Goal: Obtain resource: Download file/media

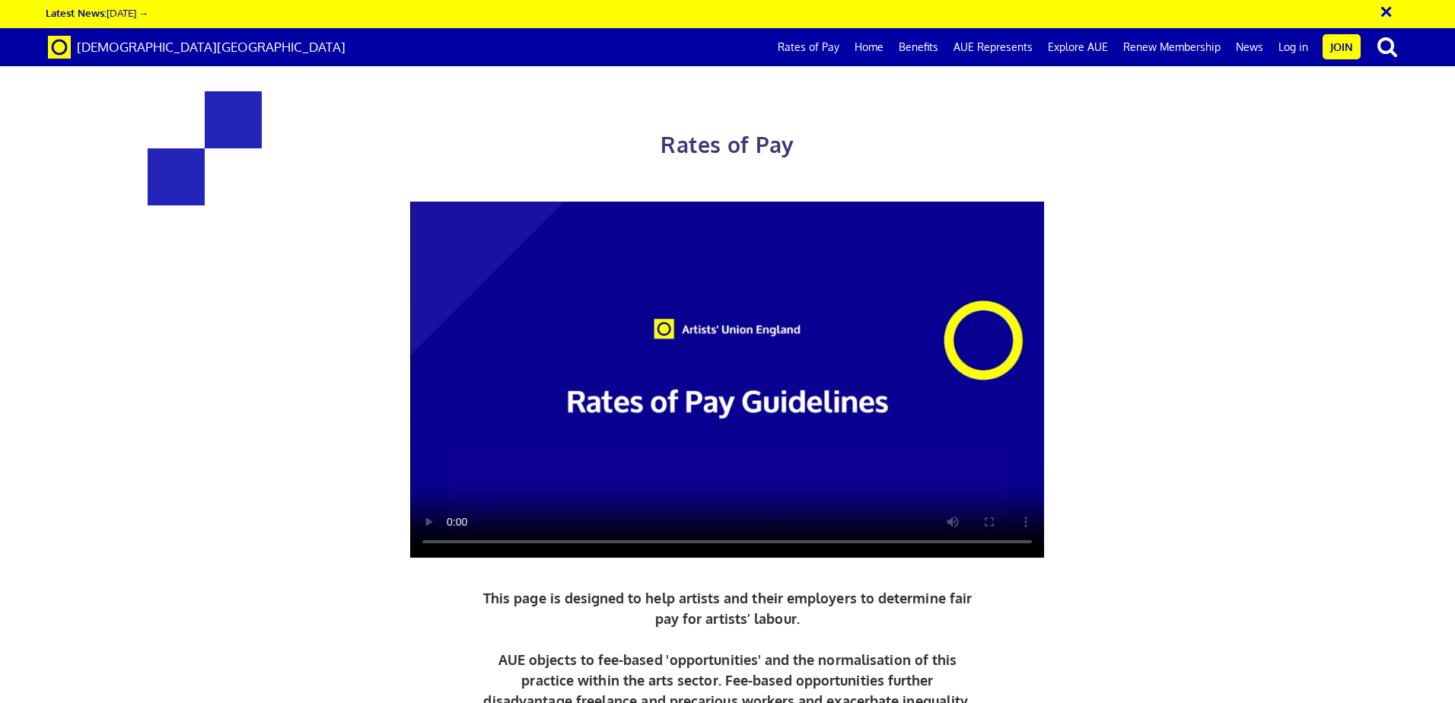
scroll to position [381, 0]
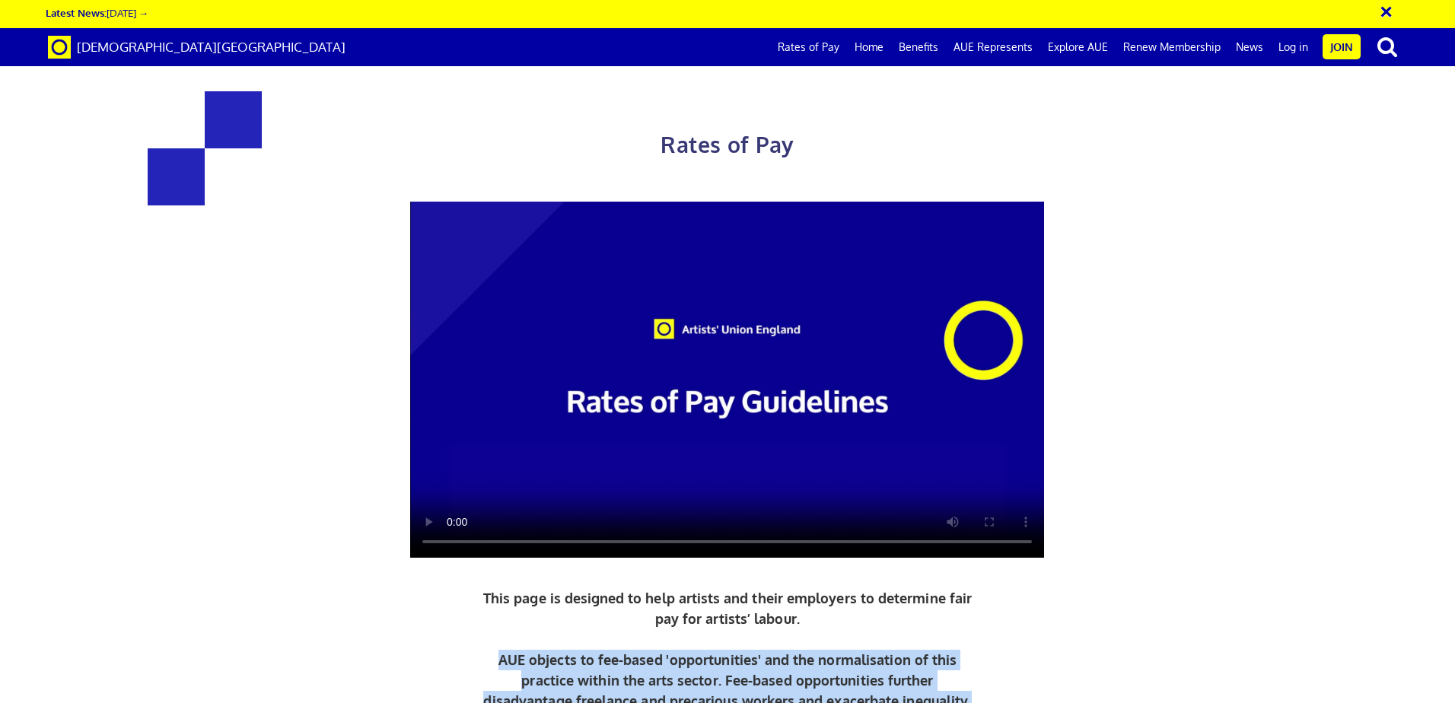
drag, startPoint x: 570, startPoint y: 282, endPoint x: 1061, endPoint y: 311, distance: 491.7
click at [1061, 311] on div "Rates of Pay This page is designed to help artists and their employers to deter…" at bounding box center [728, 460] width 986 height 799
drag, startPoint x: 1061, startPoint y: 311, endPoint x: 900, endPoint y: 285, distance: 162.5
click at [900, 588] on p "This page is designed to help artists and their employers to determine fair pay…" at bounding box center [727, 649] width 497 height 123
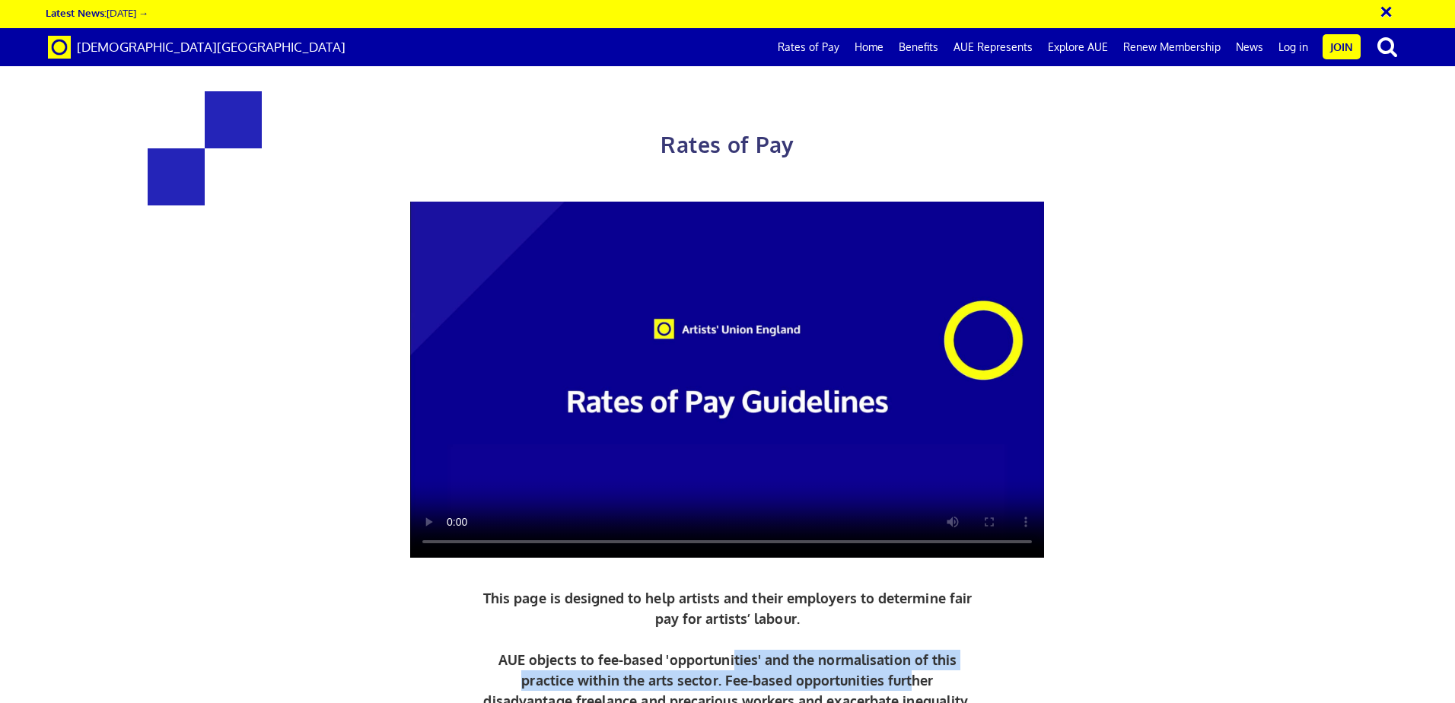
drag, startPoint x: 735, startPoint y: 282, endPoint x: 909, endPoint y: 294, distance: 174.7
click at [909, 588] on p "This page is designed to help artists and their employers to determine fair pay…" at bounding box center [727, 649] width 497 height 123
drag, startPoint x: 909, startPoint y: 294, endPoint x: 718, endPoint y: 287, distance: 191.9
click at [718, 588] on p "This page is designed to help artists and their employers to determine fair pay…" at bounding box center [727, 649] width 497 height 123
drag, startPoint x: 509, startPoint y: 291, endPoint x: 979, endPoint y: 301, distance: 470.4
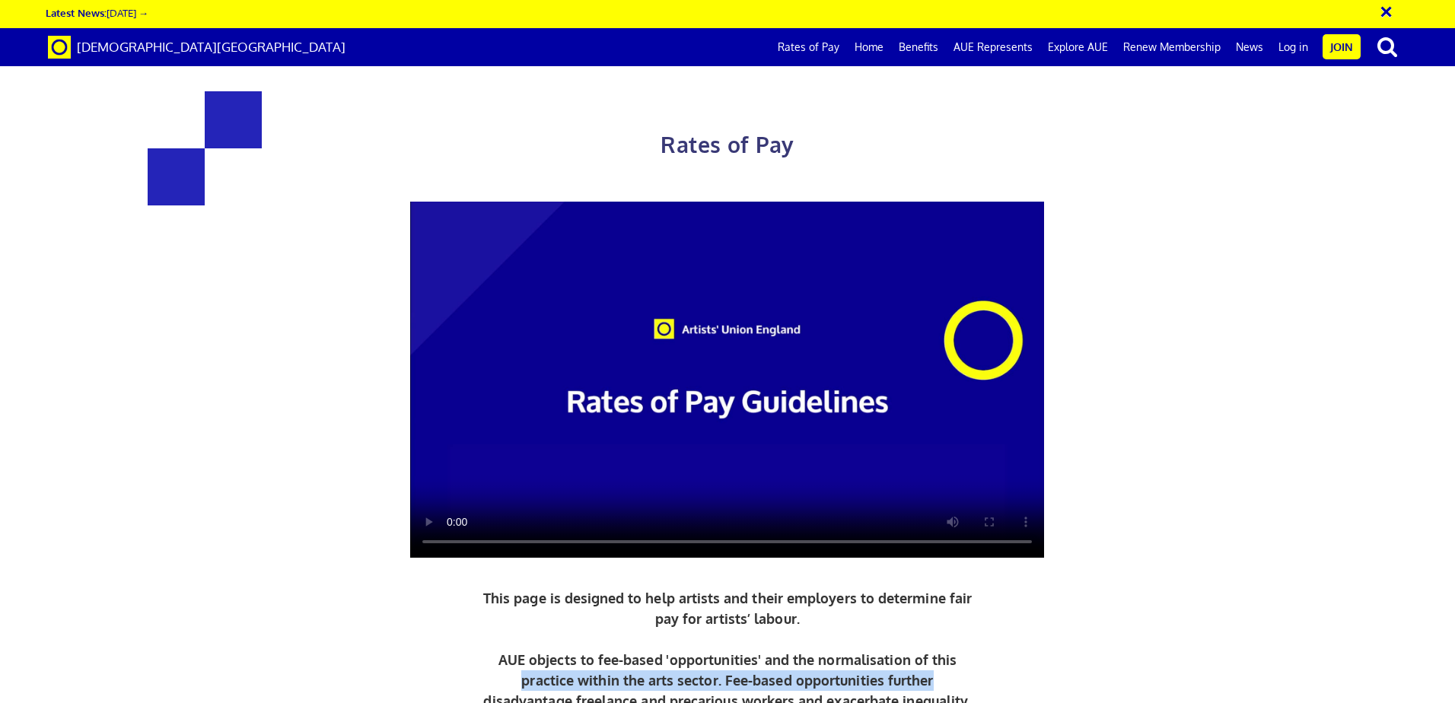
click at [979, 301] on div "Rates of Pay This page is designed to help artists and their employers to deter…" at bounding box center [728, 460] width 986 height 799
drag, startPoint x: 979, startPoint y: 301, endPoint x: 830, endPoint y: 307, distance: 149.3
click at [862, 588] on p "This page is designed to help artists and their employers to determine fair pay…" at bounding box center [727, 649] width 497 height 123
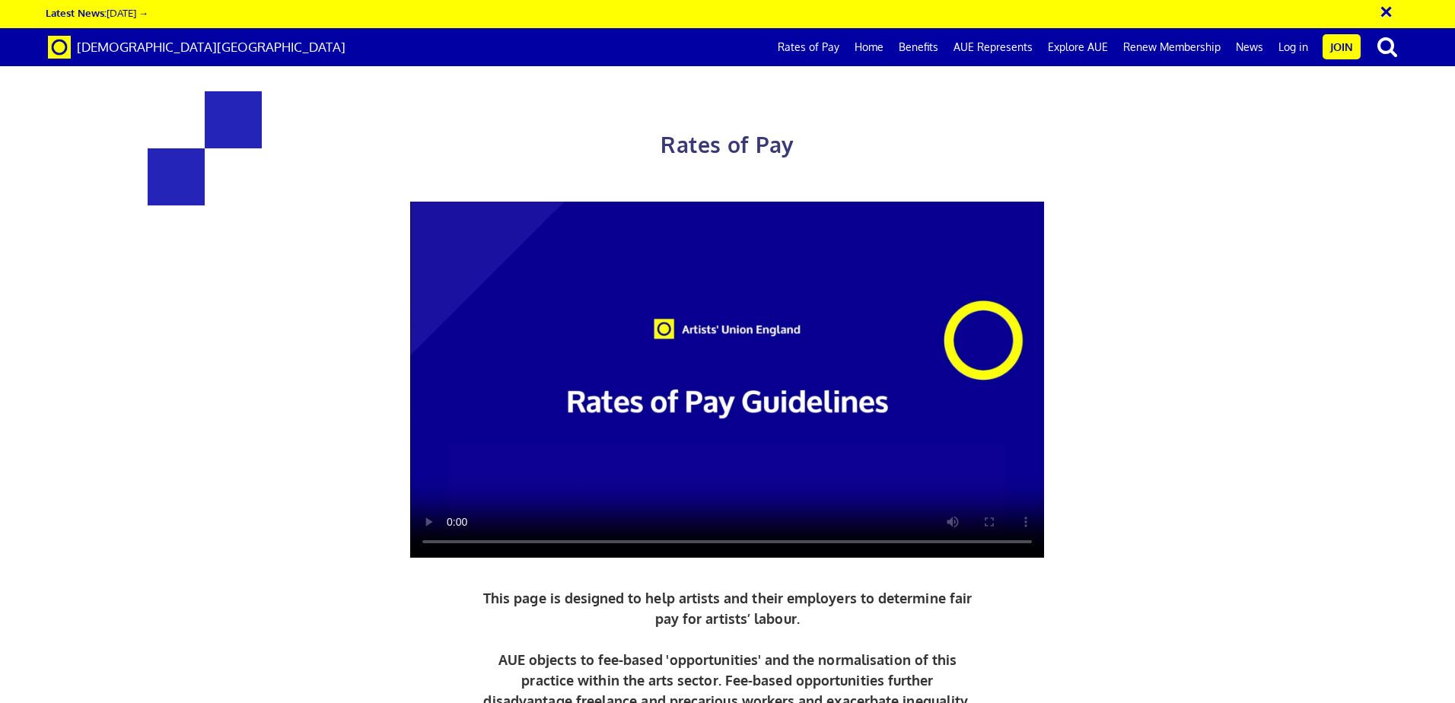
click at [1054, 376] on div "Rates of Pay This page is designed to help artists and their employers to deter…" at bounding box center [728, 460] width 986 height 799
click at [1049, 374] on div "Rates of Pay This page is designed to help artists and their employers to deter…" at bounding box center [728, 460] width 986 height 799
click at [1191, 320] on div "Rates of Pay This page is designed to help artists and their employers to deter…" at bounding box center [728, 460] width 986 height 799
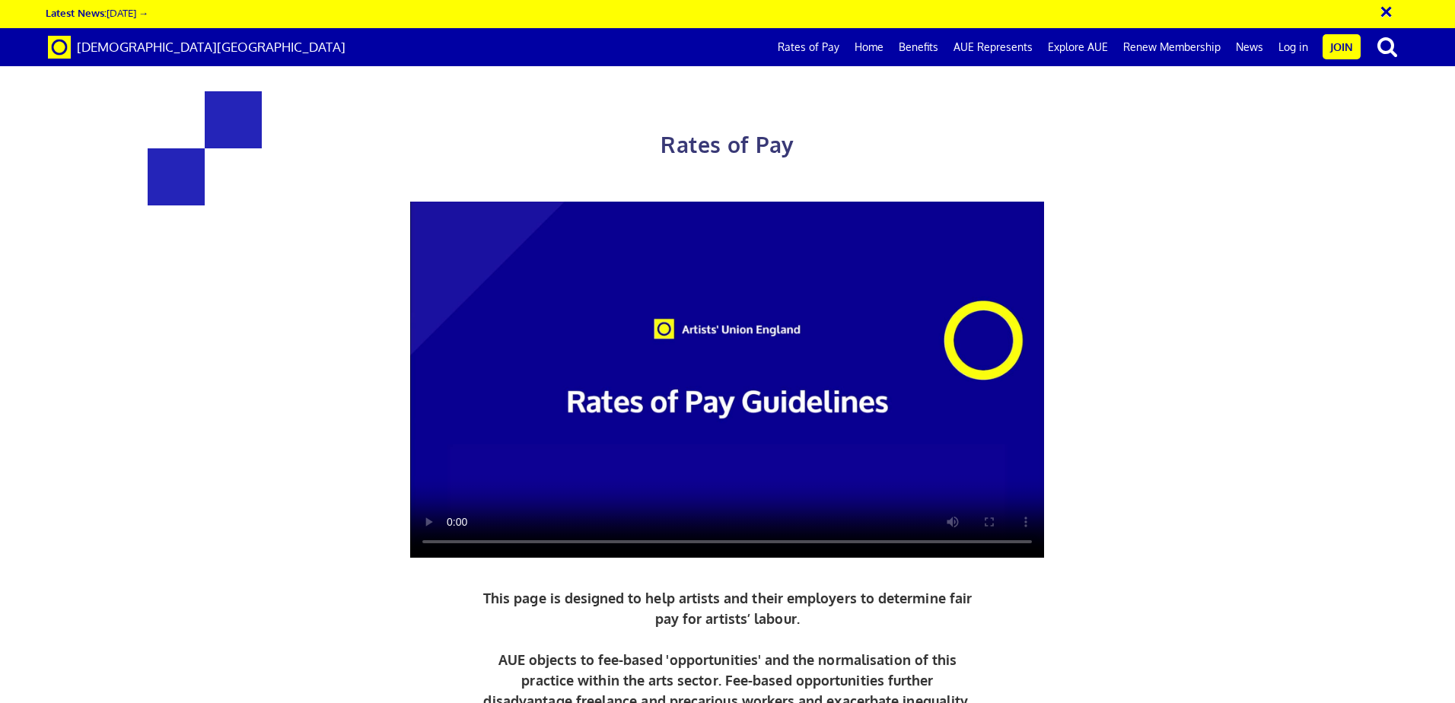
drag, startPoint x: 435, startPoint y: 288, endPoint x: 616, endPoint y: 291, distance: 181.2
drag, startPoint x: 616, startPoint y: 291, endPoint x: 312, endPoint y: 279, distance: 303.9
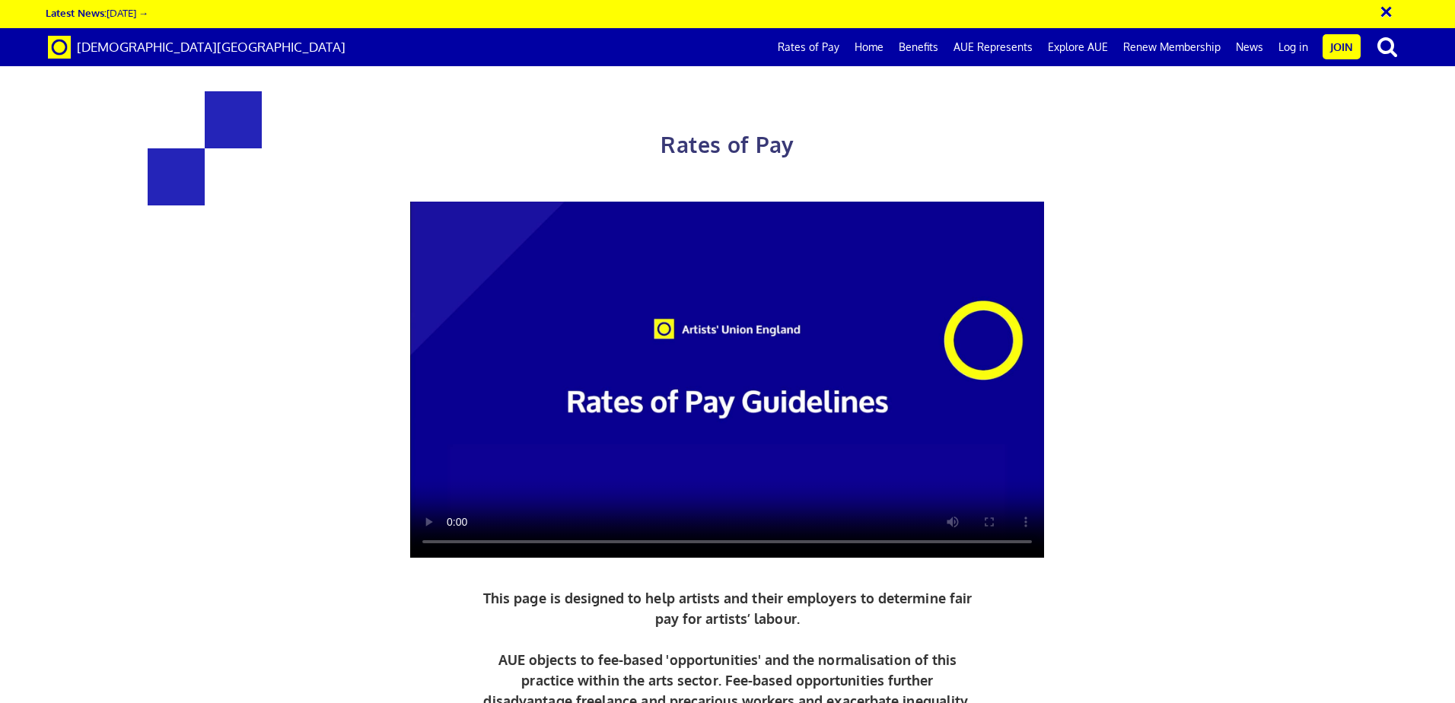
drag, startPoint x: 584, startPoint y: 332, endPoint x: 790, endPoint y: 368, distance: 209.5
